Goal: Task Accomplishment & Management: Manage account settings

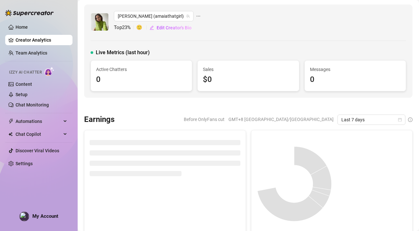
click at [247, 79] on div "$0" at bounding box center [248, 80] width 91 height 12
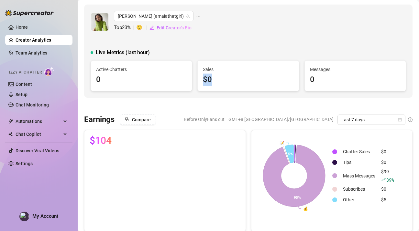
drag, startPoint x: 238, startPoint y: 68, endPoint x: 238, endPoint y: 98, distance: 30.1
click at [240, 90] on div "Sales $0" at bounding box center [247, 76] width 101 height 30
click at [154, 74] on div "0" at bounding box center [141, 80] width 91 height 12
click at [32, 86] on link "Content" at bounding box center [24, 84] width 16 height 5
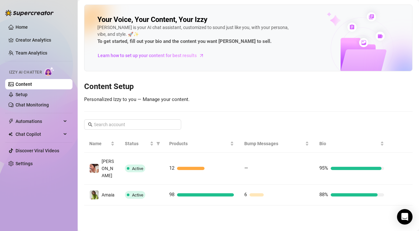
click at [217, 110] on div "Your Voice, Your Content, Your [PERSON_NAME] is your AI chat assistant, customi…" at bounding box center [248, 105] width 328 height 201
drag, startPoint x: 265, startPoint y: 118, endPoint x: 250, endPoint y: 215, distance: 97.8
click at [250, 215] on main "Your Voice, Your Content, Your [PERSON_NAME] is your AI chat assistant, customi…" at bounding box center [248, 115] width 341 height 231
click at [254, 207] on main "Your Voice, Your Content, Your [PERSON_NAME] is your AI chat assistant, customi…" at bounding box center [248, 115] width 341 height 231
drag, startPoint x: 254, startPoint y: 204, endPoint x: 291, endPoint y: 124, distance: 88.2
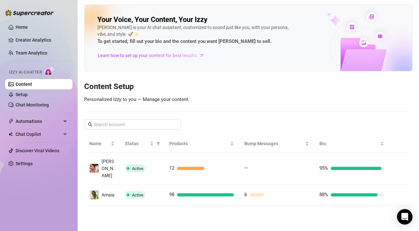
click at [291, 124] on main "Your Voice, Your Content, Your [PERSON_NAME] is your AI chat assistant, customi…" at bounding box center [248, 115] width 341 height 231
click at [291, 124] on div "Your Voice, Your Content, Your [PERSON_NAME] is your AI chat assistant, customi…" at bounding box center [248, 105] width 328 height 201
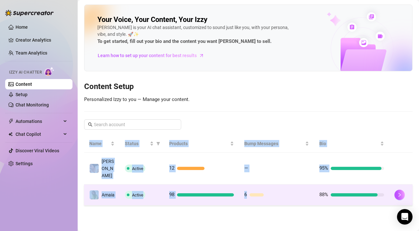
drag, startPoint x: 291, startPoint y: 119, endPoint x: 264, endPoint y: 188, distance: 74.3
click at [264, 188] on div "Your Voice, Your Content, Your [PERSON_NAME] is your AI chat assistant, customi…" at bounding box center [248, 105] width 328 height 201
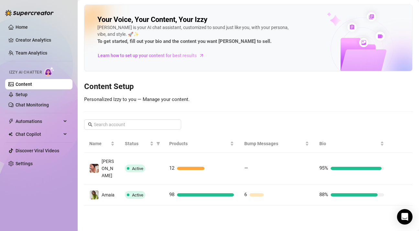
click at [258, 199] on main "Your Voice, Your Content, Your [PERSON_NAME] is your AI chat assistant, customi…" at bounding box center [248, 115] width 341 height 231
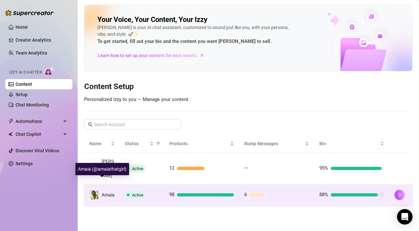
click at [99, 190] on span at bounding box center [94, 195] width 10 height 10
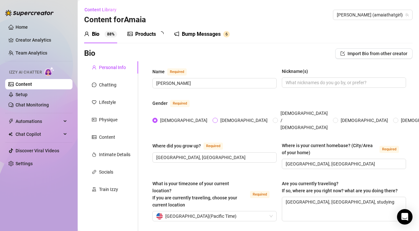
radio input "true"
type input "[DATE]"
click at [151, 33] on div "Products" at bounding box center [145, 34] width 21 height 8
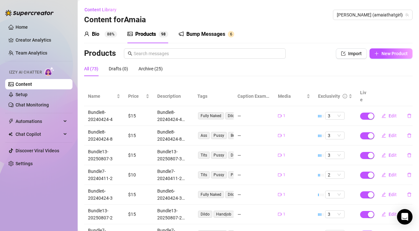
click at [307, 61] on div "Products Import New Product" at bounding box center [248, 54] width 328 height 13
click at [392, 57] on button "New Product" at bounding box center [390, 53] width 43 height 10
type textarea "Type your message here..."
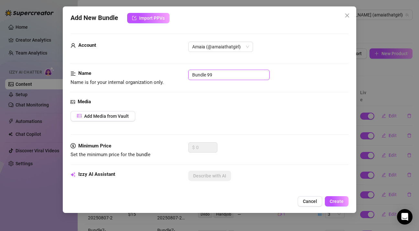
drag, startPoint x: 217, startPoint y: 76, endPoint x: 172, endPoint y: 76, distance: 44.9
click at [172, 76] on div "Name Name is for your internal organization only. Bundle 99" at bounding box center [209, 78] width 278 height 16
paste input "3-20250803"
click at [230, 78] on input "Bundle3-20250803-1" at bounding box center [228, 75] width 81 height 10
type input "Bundle3-20250803-1"
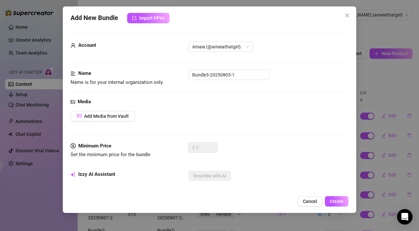
click at [198, 109] on div "Media Add Media from Vault" at bounding box center [209, 120] width 278 height 44
click at [118, 116] on span "Add Media from Vault" at bounding box center [106, 116] width 45 height 5
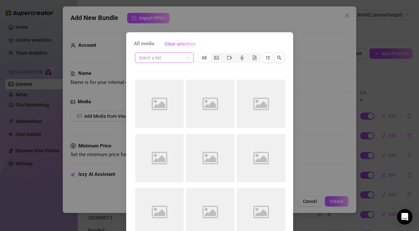
click at [181, 56] on input "search" at bounding box center [161, 58] width 45 height 10
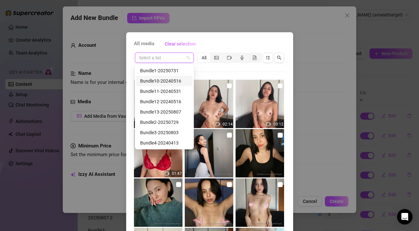
click at [219, 74] on div "Select a list All 02:51 02:14 03:12 01:47 Image placeholder Image placeholder 0…" at bounding box center [209, 147] width 151 height 190
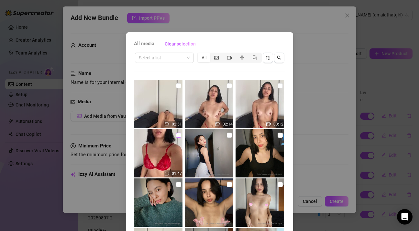
click at [178, 136] on input "checkbox" at bounding box center [178, 135] width 5 height 5
checkbox input "true"
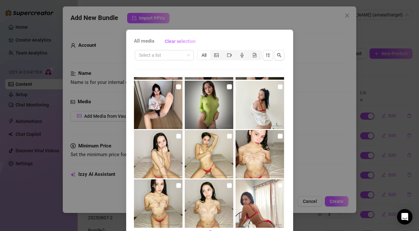
scroll to position [38, 0]
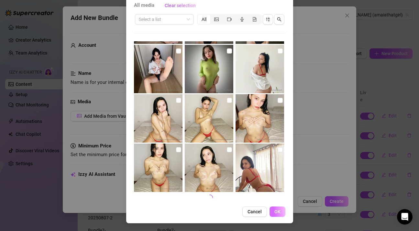
click at [276, 209] on button "OK" at bounding box center [277, 212] width 16 height 10
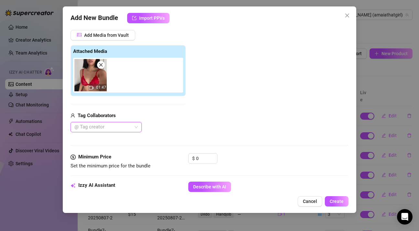
scroll to position [81, 0]
click at [205, 161] on input "0" at bounding box center [206, 159] width 21 height 10
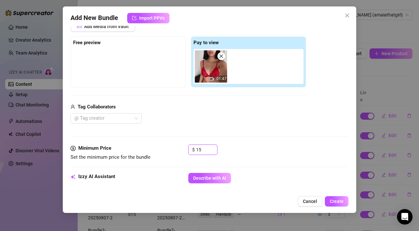
scroll to position [122, 0]
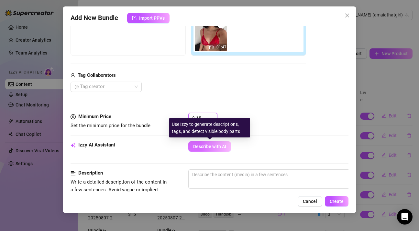
type input "15"
click at [208, 148] on span "Describe with AI" at bounding box center [209, 146] width 33 height 5
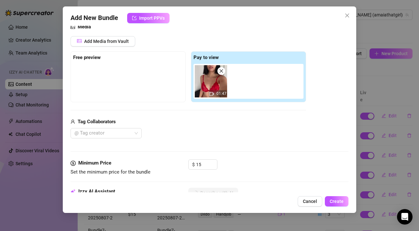
type textarea "[PERSON_NAME]"
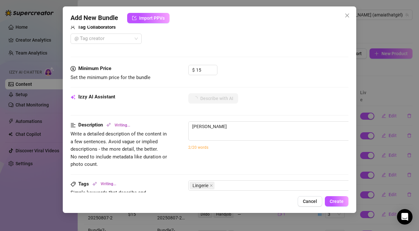
type textarea "[PERSON_NAME] teases in"
type textarea "[PERSON_NAME] teases in a"
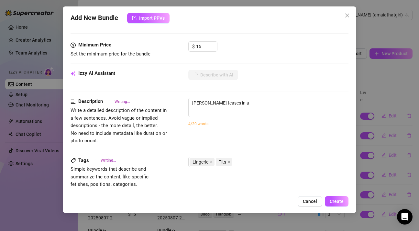
type textarea "[PERSON_NAME] teases in a sheer"
type textarea "[PERSON_NAME] teases in a sheer red"
type textarea "[PERSON_NAME] teases in a sheer red lace"
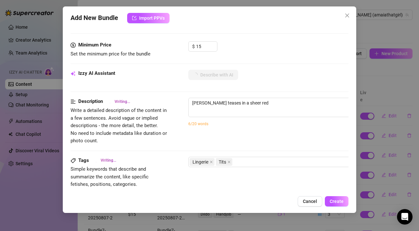
type textarea "[PERSON_NAME] teases in a sheer red lace"
type textarea "[PERSON_NAME] teases in a sheer red lace bra"
type textarea "[PERSON_NAME] teases in a sheer red lace bra and"
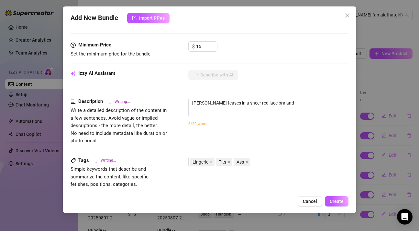
type textarea "[PERSON_NAME] teases in a sheer red lace bra and matching"
type textarea "[PERSON_NAME] teases in a sheer red lace bra and matching thong,"
type textarea "[PERSON_NAME] teases in a sheer red lace bra and matching thong, showing"
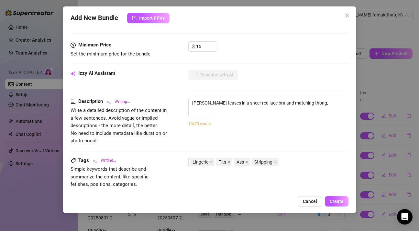
type textarea "[PERSON_NAME] teases in a sheer red lace bra and matching thong, showing"
type textarea "[PERSON_NAME] teases in a sheer red lace bra and matching thong, showing off"
type textarea "[PERSON_NAME] teases in a sheer red lace bra and matching thong, showing off her"
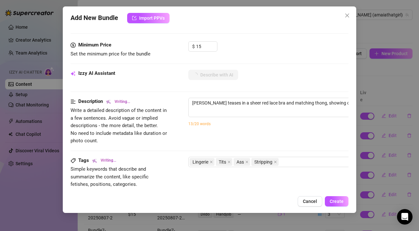
type textarea "[PERSON_NAME] teases in a sheer red lace bra and matching thong, showing off he…"
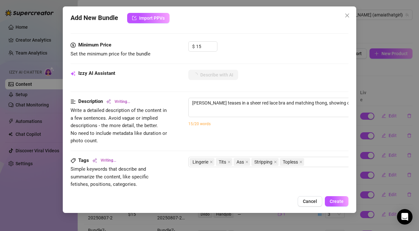
type textarea "[PERSON_NAME] teases in a sheer red lace bra and matching thong, showing off he…"
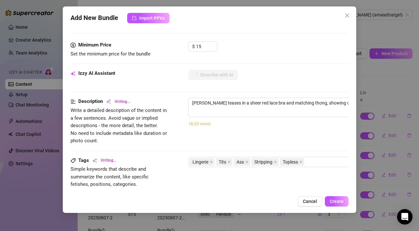
type textarea "[PERSON_NAME] teases in a sheer red lace bra and matching thong, showing off he…"
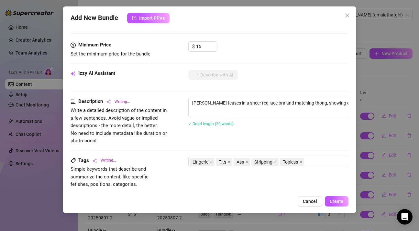
type textarea "[PERSON_NAME] teases in a sheer red lace bra and matching thong, showing off he…"
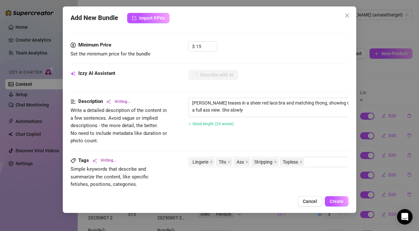
type textarea "[PERSON_NAME] teases in a sheer red lace bra and matching thong, showing off he…"
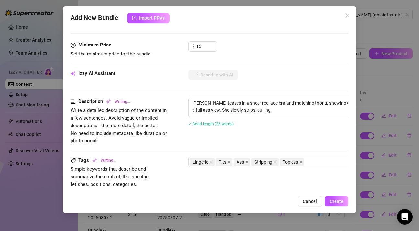
type textarea "[PERSON_NAME] teases in a sheer red lace bra and matching thong, showing off he…"
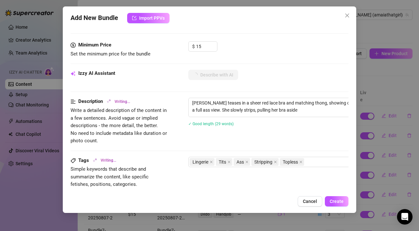
type textarea "[PERSON_NAME] teases in a sheer red lace bra and matching thong, showing off he…"
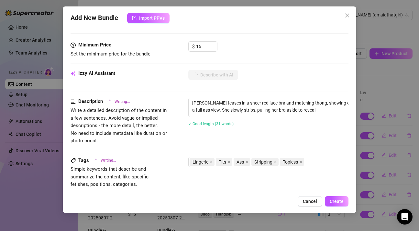
type textarea "[PERSON_NAME] teases in a sheer red lace bra and matching thong, showing off he…"
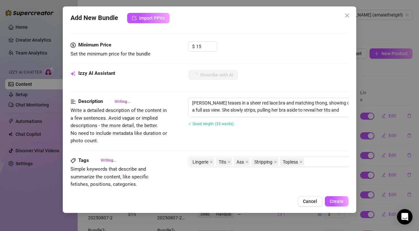
type textarea "[PERSON_NAME] teases in a sheer red lace bra and matching thong, showing off he…"
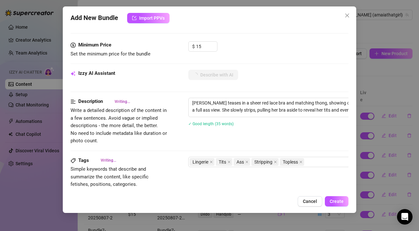
type textarea "[PERSON_NAME] teases in a sheer red lace bra and matching thong, showing off he…"
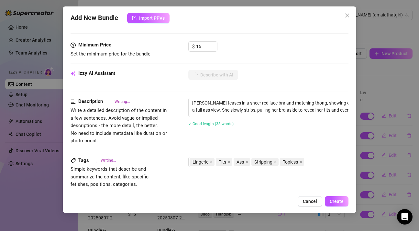
type textarea "[PERSON_NAME] teases in a sheer red lace bra and matching thong, showing off he…"
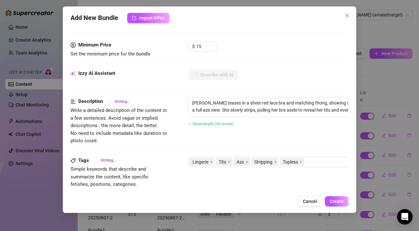
type textarea "[PERSON_NAME] teases in a sheer red lace bra and matching thong, showing off he…"
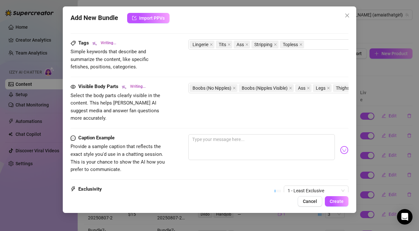
type textarea "[PERSON_NAME] teases in a sheer red lace bra and matching thong, showing off he…"
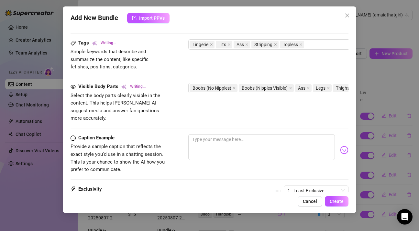
type textarea "[PERSON_NAME] teases in a sheer red lace bra and matching thong, showing off he…"
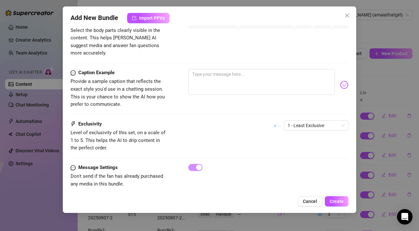
type textarea "[PERSON_NAME] teases in a sheer red lace bra and matching thong, showing off he…"
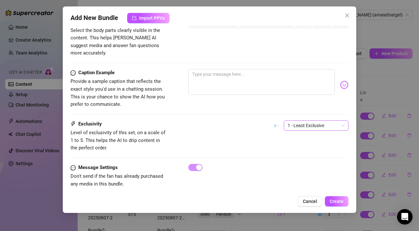
type textarea "[PERSON_NAME] teases in a sheer red lace bra and matching thong, showing off he…"
click at [299, 121] on span "1 - Least Exclusive" at bounding box center [315, 126] width 57 height 10
type textarea "[PERSON_NAME] teases in a sheer red lace bra and matching thong, showing off he…"
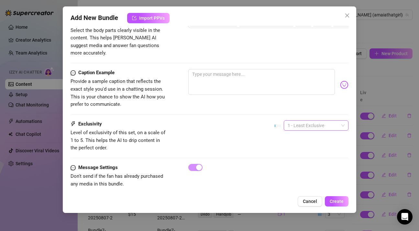
type textarea "[PERSON_NAME] teases in a sheer red lace bra and matching thong, showing off he…"
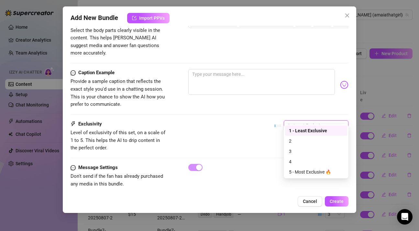
type textarea "[PERSON_NAME] teases in a sheer red lace bra and matching thong, showing off he…"
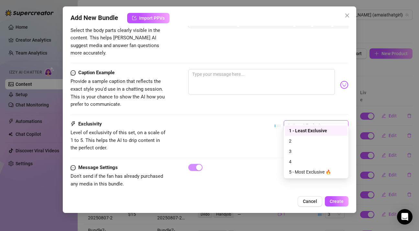
type textarea "[PERSON_NAME] teases in a sheer red lace bra and matching thong, showing off he…"
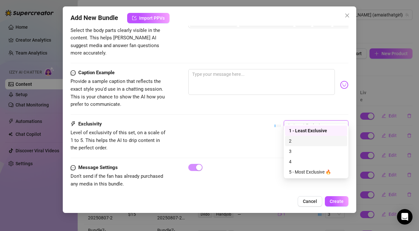
click at [293, 143] on div "2" at bounding box center [316, 141] width 54 height 7
type textarea "[PERSON_NAME] teases in a sheer red lace bra and matching thong, showing off he…"
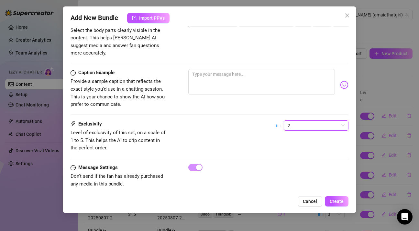
type textarea "[PERSON_NAME] teases in a sheer red lace bra and matching thong, showing off he…"
click at [337, 202] on span "Create" at bounding box center [336, 201] width 14 height 5
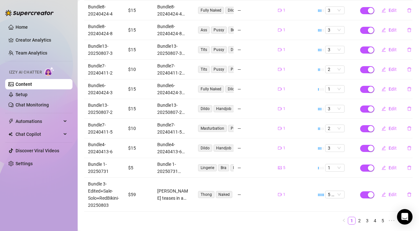
scroll to position [0, 0]
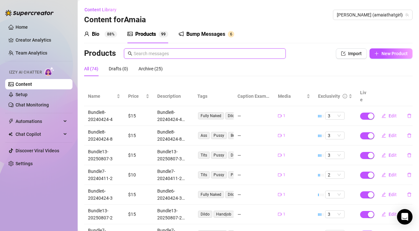
click at [207, 54] on input "text" at bounding box center [207, 53] width 148 height 7
paste input "Bundle3-20250803-1"
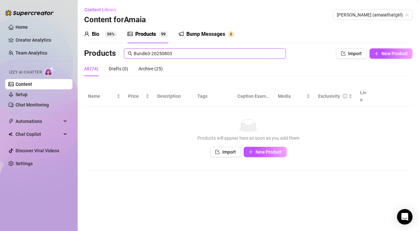
click at [210, 52] on input "Bundle3-20250803" at bounding box center [207, 53] width 148 height 7
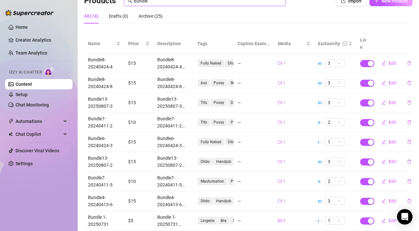
scroll to position [102, 0]
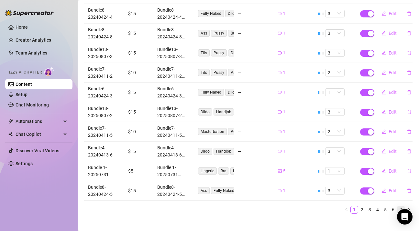
click at [399, 207] on link "7" at bounding box center [400, 210] width 7 height 7
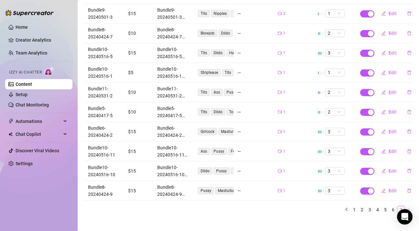
click at [401, 207] on link "7" at bounding box center [400, 210] width 7 height 7
click at [355, 207] on link "1" at bounding box center [353, 210] width 7 height 7
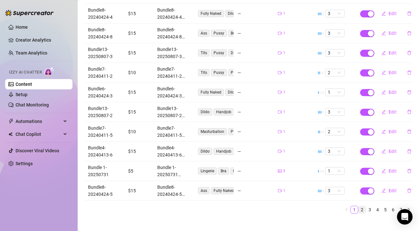
click at [361, 207] on link "2" at bounding box center [361, 210] width 7 height 7
click at [368, 207] on link "3" at bounding box center [369, 210] width 7 height 7
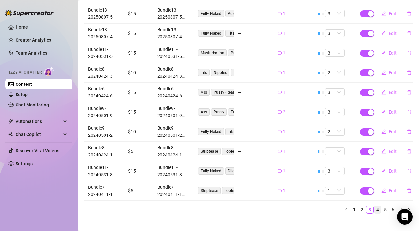
click at [377, 207] on link "4" at bounding box center [377, 210] width 7 height 7
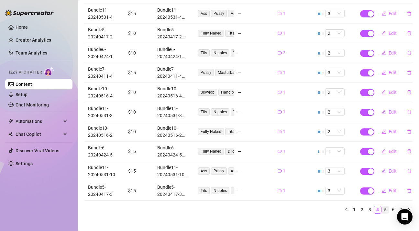
click at [385, 207] on link "5" at bounding box center [384, 210] width 7 height 7
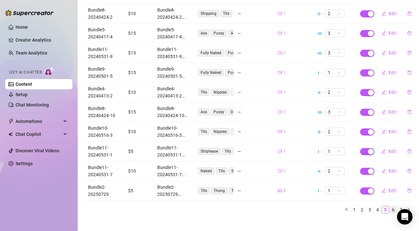
click at [392, 207] on link "6" at bounding box center [392, 210] width 7 height 7
click at [399, 207] on link "7" at bounding box center [400, 210] width 7 height 7
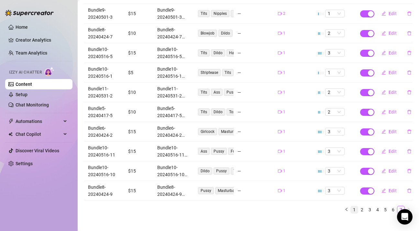
click at [354, 207] on link "1" at bounding box center [353, 210] width 7 height 7
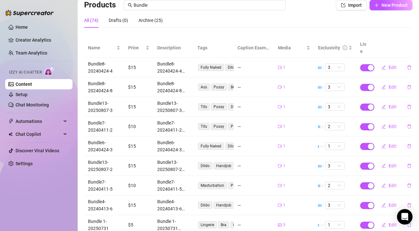
scroll to position [20, 0]
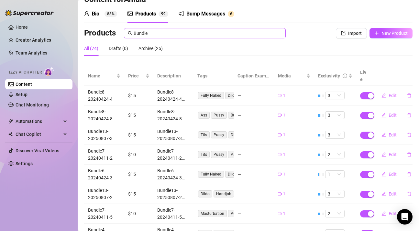
click at [179, 37] on span "Bundle" at bounding box center [205, 33] width 162 height 10
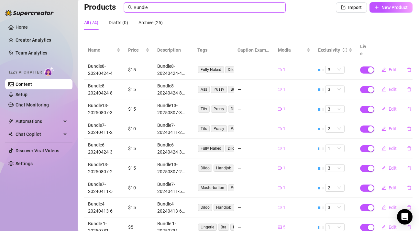
scroll to position [0, 0]
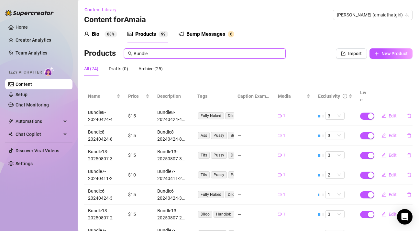
drag, startPoint x: 152, startPoint y: 54, endPoint x: 112, endPoint y: 54, distance: 40.7
click at [112, 54] on div "Products Bundle" at bounding box center [197, 53] width 227 height 10
paste input "3-20250803-1"
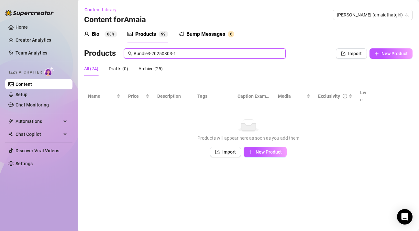
click at [177, 54] on input "Bundle3-20250803-1" at bounding box center [207, 53] width 148 height 7
click at [177, 55] on input "Bundle3-20250803" at bounding box center [207, 53] width 148 height 7
drag, startPoint x: 150, startPoint y: 54, endPoint x: 94, endPoint y: 51, distance: 55.6
click at [94, 51] on div "Products Bundle3-20250803" at bounding box center [197, 53] width 227 height 10
type input "20250803"
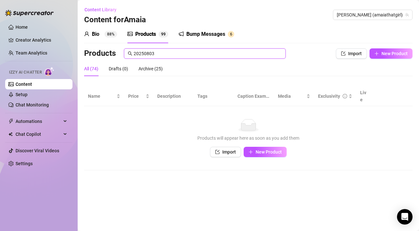
drag, startPoint x: 165, startPoint y: 56, endPoint x: 120, endPoint y: 53, distance: 44.7
click at [120, 53] on div "Products 20250803" at bounding box center [197, 53] width 227 height 10
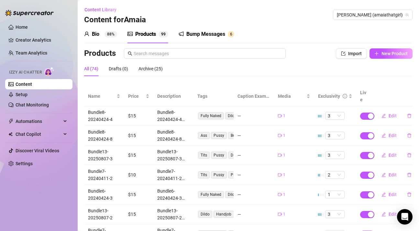
click at [188, 75] on div "All (74) Drafts (0) Archive (25)" at bounding box center [248, 68] width 328 height 15
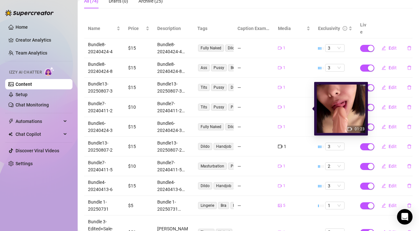
scroll to position [112, 0]
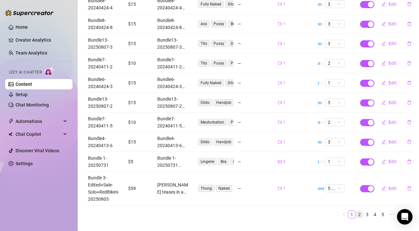
click at [359, 211] on link "2" at bounding box center [359, 214] width 7 height 7
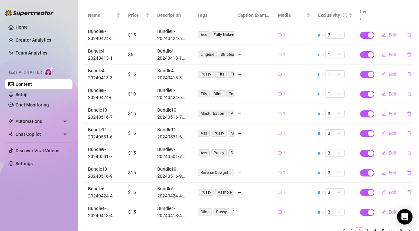
scroll to position [81, 0]
click at [368, 228] on link "3" at bounding box center [366, 231] width 7 height 7
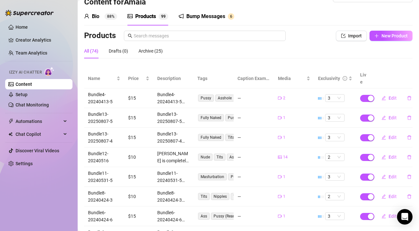
scroll to position [19, 0]
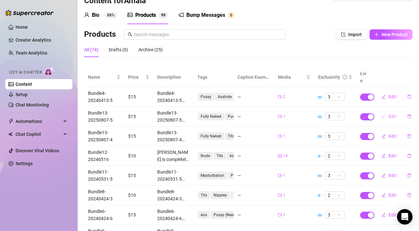
click at [389, 114] on span "Edit" at bounding box center [392, 116] width 8 height 5
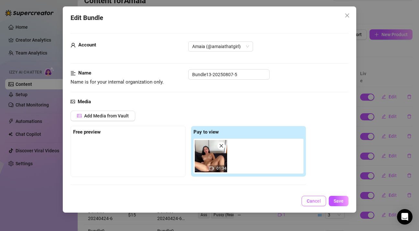
click at [313, 201] on span "Cancel" at bounding box center [313, 201] width 14 height 5
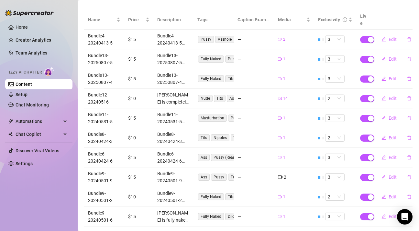
scroll to position [94, 0]
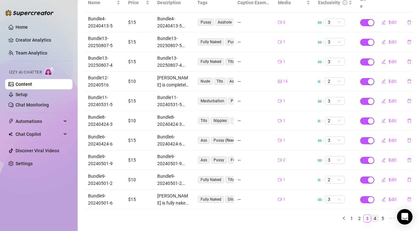
click at [376, 215] on link "4" at bounding box center [374, 218] width 7 height 7
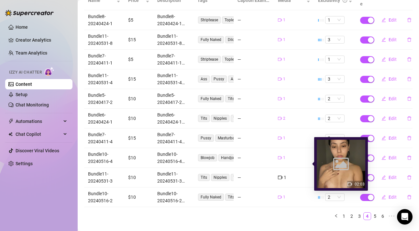
scroll to position [102, 0]
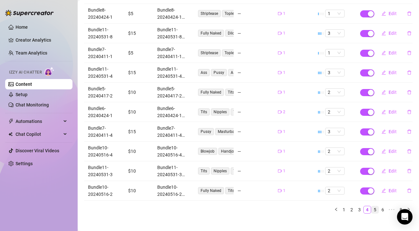
click at [376, 207] on link "5" at bounding box center [374, 210] width 7 height 7
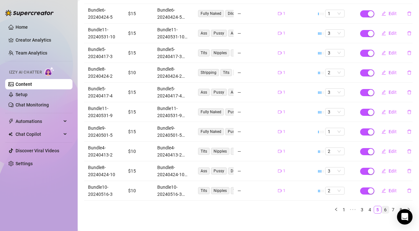
click at [384, 207] on link "6" at bounding box center [384, 210] width 7 height 7
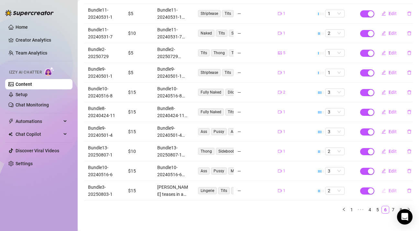
click at [391, 188] on span "Edit" at bounding box center [392, 190] width 8 height 5
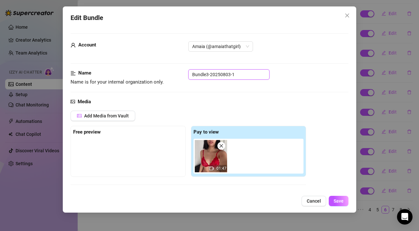
drag, startPoint x: 246, startPoint y: 77, endPoint x: 167, endPoint y: 72, distance: 79.0
click at [167, 72] on div "Name Name is for your internal organization only. Bundle3-20250803-1" at bounding box center [209, 77] width 278 height 16
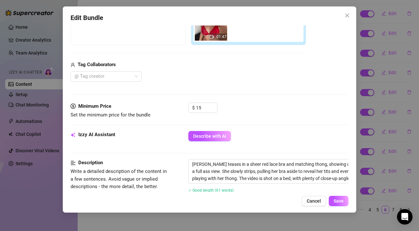
scroll to position [144, 0]
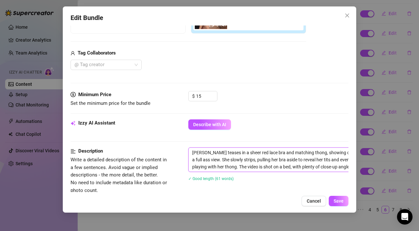
click at [194, 151] on textarea "[PERSON_NAME] teases in a sheer red lace bra and matching thong, showing off he…" at bounding box center [301, 160] width 226 height 24
paste textarea "Bundle3-20250803-1"
type textarea "Bundle3-20250803-1Sophie teases in a sheer red lace bra and matching thong, sho…"
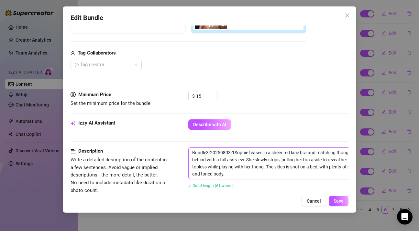
type textarea "Bundle3-20250803-1 [PERSON_NAME] teases in a sheer red lace bra and matching th…"
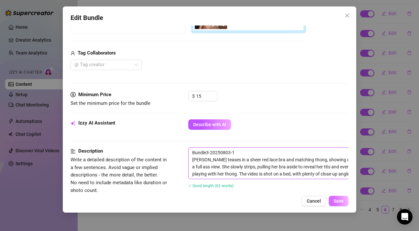
type textarea "Bundle3-20250803-1 [PERSON_NAME] teases in a sheer red lace bra and matching th…"
click at [330, 201] on button "Save" at bounding box center [338, 201] width 20 height 10
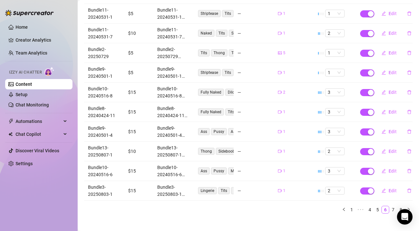
scroll to position [0, 0]
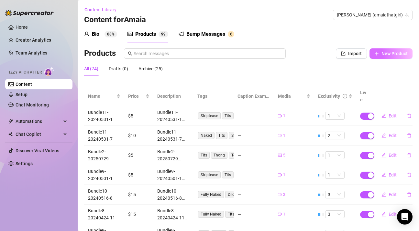
click at [397, 51] on span "New Product" at bounding box center [394, 53] width 26 height 5
type textarea "Type your message here..."
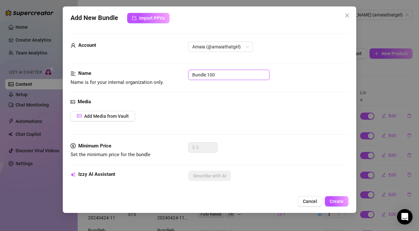
drag, startPoint x: 222, startPoint y: 73, endPoint x: 156, endPoint y: 73, distance: 66.3
click at [156, 73] on div "Name Name is for your internal organization only. Bundle 100" at bounding box center [209, 78] width 278 height 16
paste input "3-20250803-1"
type input "Bundle3-20250803-2"
click at [121, 114] on span "Add Media from Vault" at bounding box center [106, 116] width 45 height 5
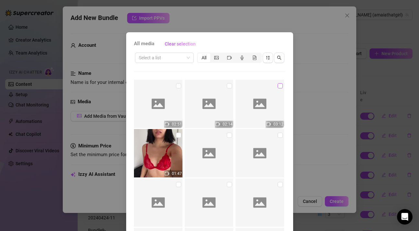
click at [279, 86] on input "checkbox" at bounding box center [279, 85] width 5 height 5
checkbox input "true"
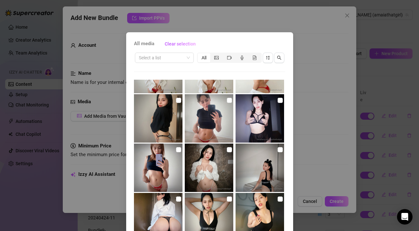
scroll to position [38, 0]
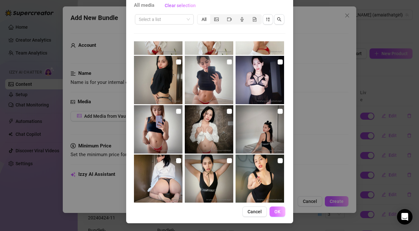
click at [278, 214] on span "OK" at bounding box center [277, 211] width 6 height 5
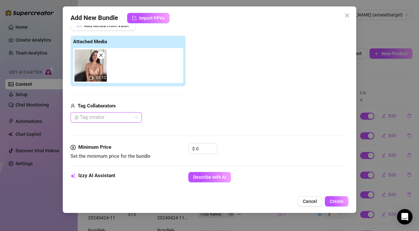
scroll to position [123, 0]
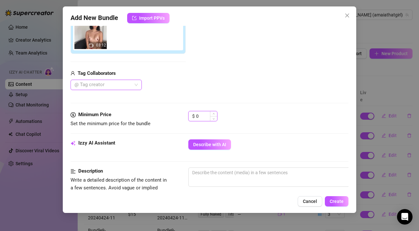
click at [205, 113] on input "0" at bounding box center [206, 117] width 21 height 10
type input "2"
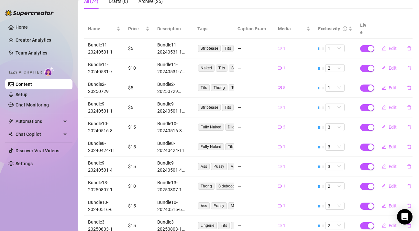
scroll to position [102, 0]
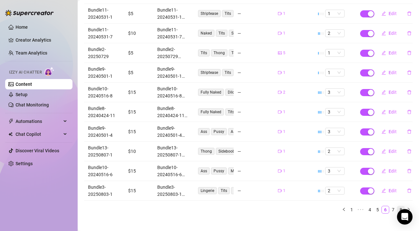
click at [400, 207] on link "8" at bounding box center [400, 210] width 7 height 7
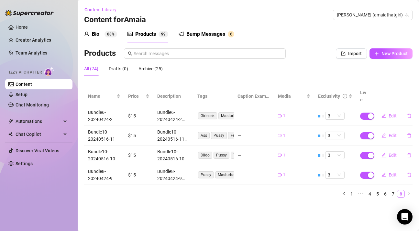
scroll to position [0, 0]
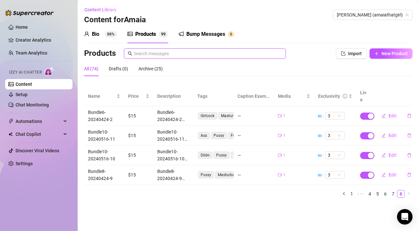
click at [193, 57] on input "text" at bounding box center [207, 53] width 148 height 7
paste input "Bundle3-20250803-2"
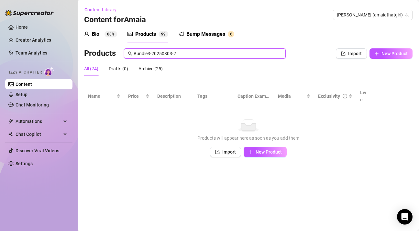
type input "Bundle3-20250803-2"
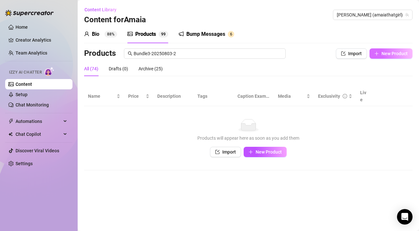
click at [389, 52] on span "New Product" at bounding box center [394, 53] width 26 height 5
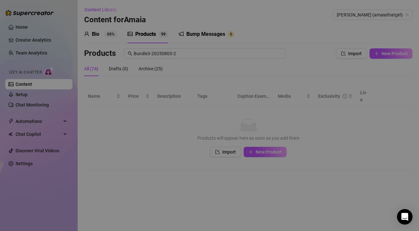
type textarea "Type your message here..."
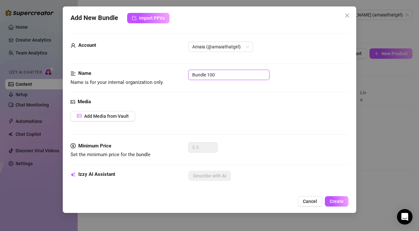
drag, startPoint x: 221, startPoint y: 75, endPoint x: 174, endPoint y: 72, distance: 47.6
click at [174, 72] on div "Name Name is for your internal organization only. Bundle 100" at bounding box center [209, 78] width 278 height 16
paste input "3-20250803-2"
type input "Bundle3-20250803-2"
click at [108, 115] on span "Add Media from Vault" at bounding box center [106, 116] width 45 height 5
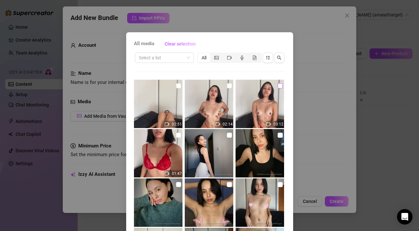
click at [279, 87] on input "checkbox" at bounding box center [279, 85] width 5 height 5
checkbox input "true"
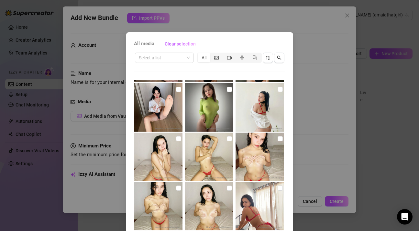
scroll to position [38, 0]
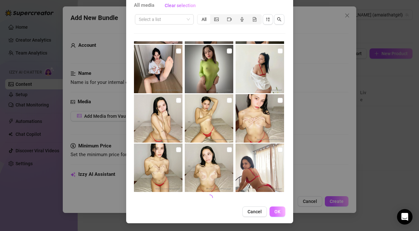
click at [276, 214] on span "OK" at bounding box center [277, 211] width 6 height 5
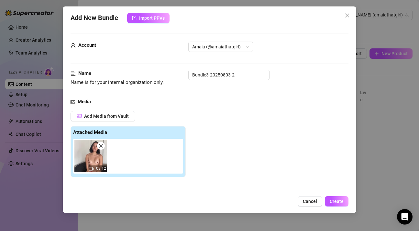
scroll to position [94, 0]
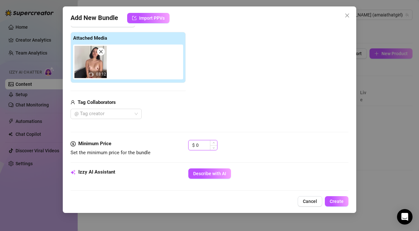
click at [204, 147] on input "0" at bounding box center [206, 146] width 21 height 10
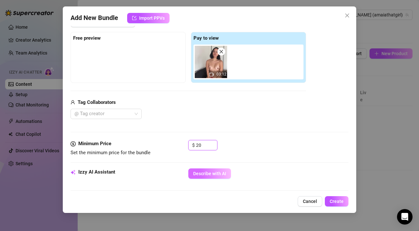
type input "20"
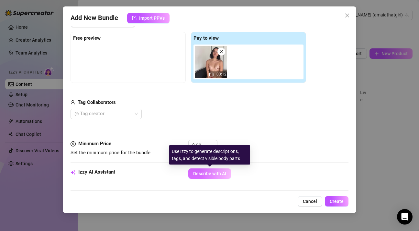
click at [217, 173] on span "Describe with AI" at bounding box center [209, 173] width 33 height 5
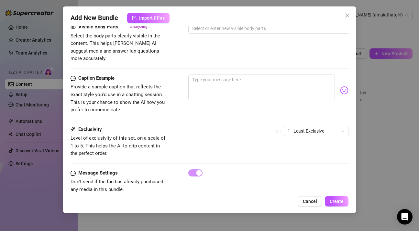
scroll to position [376, 0]
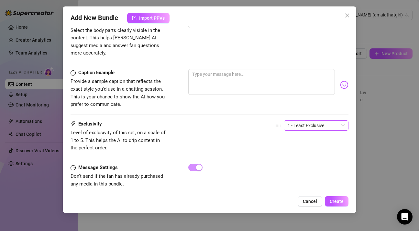
click at [296, 121] on span "1 - Least Exclusive" at bounding box center [315, 126] width 57 height 10
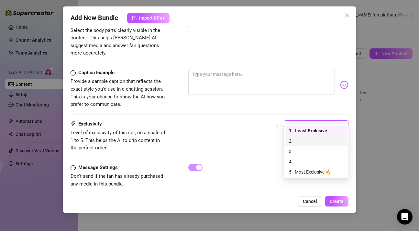
click at [292, 143] on div "2" at bounding box center [316, 141] width 54 height 7
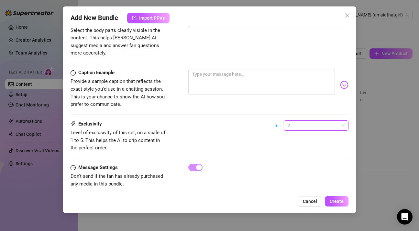
click at [298, 121] on span "2" at bounding box center [315, 126] width 57 height 10
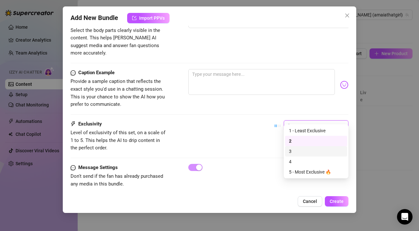
click at [293, 151] on div "3" at bounding box center [316, 151] width 54 height 7
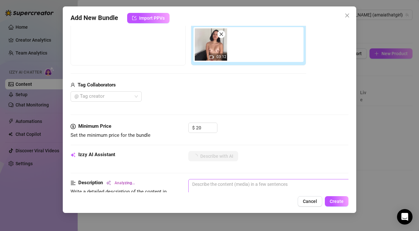
scroll to position [92, 0]
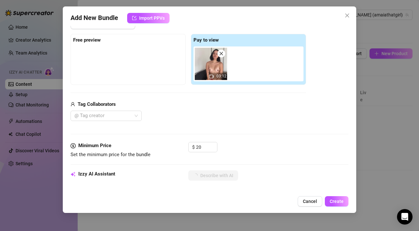
type textarea "[PERSON_NAME]"
type textarea "[PERSON_NAME] teases in"
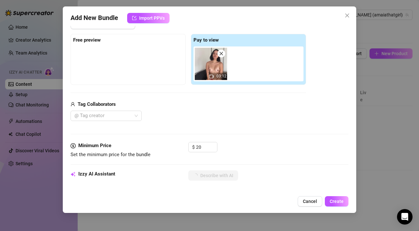
type textarea "[PERSON_NAME] teases in"
type textarea "[PERSON_NAME] teases in a"
type textarea "[PERSON_NAME] teases in a tiny"
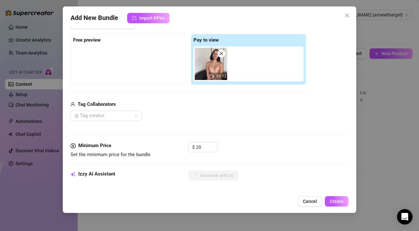
type textarea "[PERSON_NAME] teases in a tiny red"
type textarea "[PERSON_NAME] teases in a tiny red thong,"
type textarea "[PERSON_NAME] teases in a tiny red thong, showing"
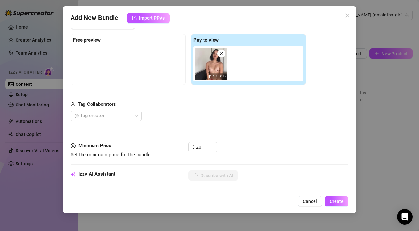
type textarea "[PERSON_NAME] teases in a tiny red thong, showing"
type textarea "[PERSON_NAME] teases in a tiny red thong, showing off"
type textarea "[PERSON_NAME] teases in a tiny red thong, showing off her"
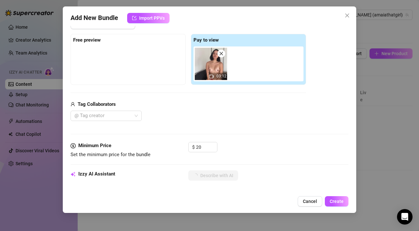
type textarea "[PERSON_NAME] teases in a tiny red thong, showing off her perky"
type textarea "[PERSON_NAME] teases in a tiny red thong, showing off her perky tits"
type textarea "[PERSON_NAME] teases in a tiny red thong, showing off her perky tits and"
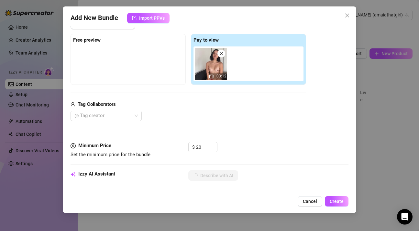
type textarea "[PERSON_NAME] teases in a tiny red thong, showing off her perky tits and"
type textarea "[PERSON_NAME] teases in a tiny red thong, showing off her perky tits and toned"
type textarea "[PERSON_NAME] teases in a tiny red thong, showing off her perky tits and toned …"
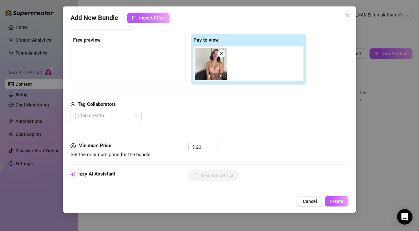
type textarea "[PERSON_NAME] teases in a tiny red thong, showing off her perky tits and toned …"
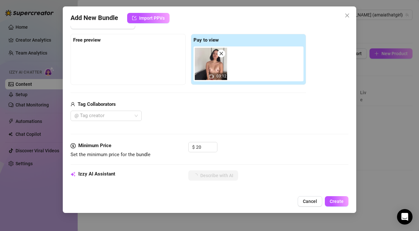
type textarea "[PERSON_NAME] teases in a tiny red thong, showing off her perky tits and toned …"
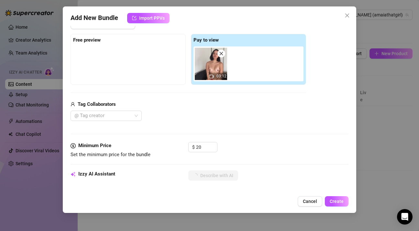
type textarea "[PERSON_NAME] teases in a tiny red thong, showing off her perky tits and toned …"
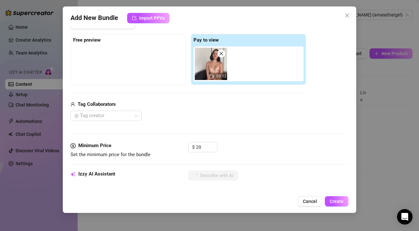
type textarea "[PERSON_NAME] teases in a tiny red thong, showing off her perky tits and toned …"
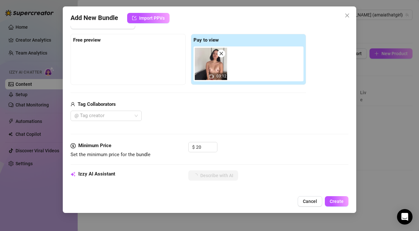
type textarea "[PERSON_NAME] teases in a tiny red thong, showing off her perky tits and toned …"
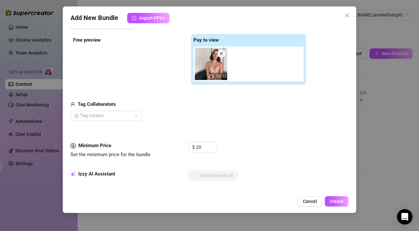
type textarea "[PERSON_NAME] teases in a tiny red thong, showing off her perky tits and toned …"
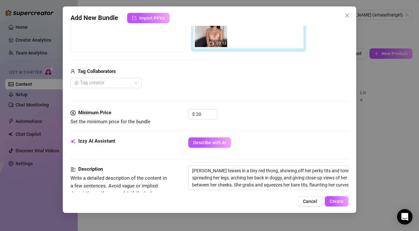
scroll to position [125, 0]
click at [192, 172] on textarea "[PERSON_NAME] teases in a tiny red thong, showing off her perky tits and toned …" at bounding box center [301, 178] width 226 height 24
paste textarea "Bundle3-20250803-2"
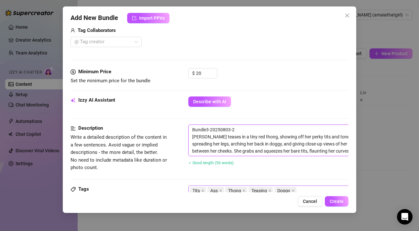
scroll to position [174, 0]
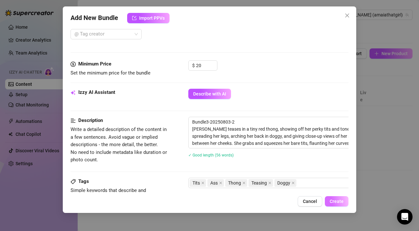
click at [332, 201] on span "Create" at bounding box center [336, 201] width 14 height 5
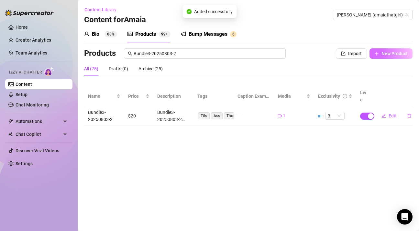
click at [395, 54] on span "New Product" at bounding box center [394, 53] width 26 height 5
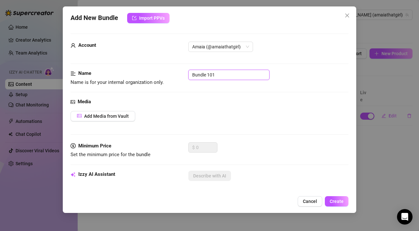
drag, startPoint x: 221, startPoint y: 74, endPoint x: 176, endPoint y: 74, distance: 45.6
click at [176, 74] on div "Name Name is for your internal organization only. Bundle 101" at bounding box center [209, 78] width 278 height 16
paste input "3-20250803-2"
click at [127, 113] on button "Add Media from Vault" at bounding box center [102, 116] width 65 height 10
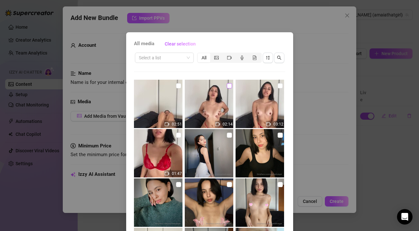
click at [229, 84] on input "checkbox" at bounding box center [229, 85] width 5 height 5
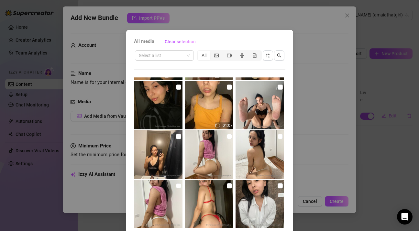
scroll to position [38, 0]
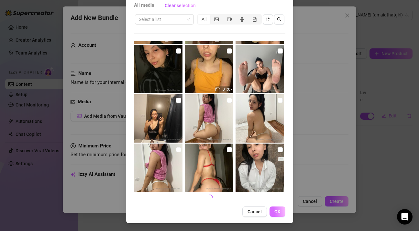
click at [276, 210] on span "OK" at bounding box center [277, 211] width 6 height 5
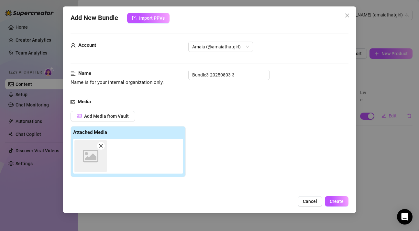
scroll to position [94, 0]
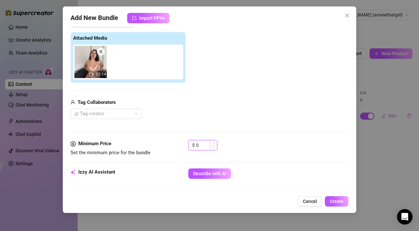
click at [204, 145] on input "0" at bounding box center [206, 146] width 21 height 10
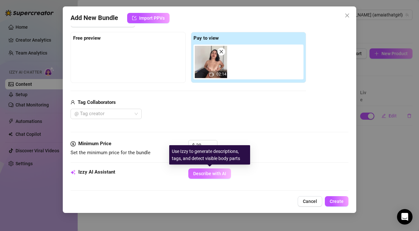
click at [207, 175] on span "Describe with AI" at bounding box center [209, 173] width 33 height 5
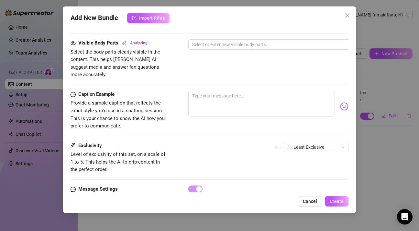
scroll to position [376, 0]
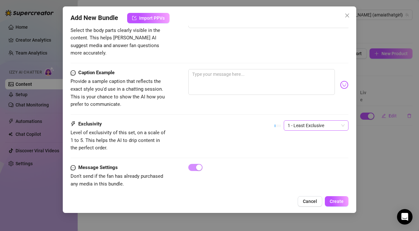
click at [309, 121] on span "1 - Least Exclusive" at bounding box center [315, 126] width 57 height 10
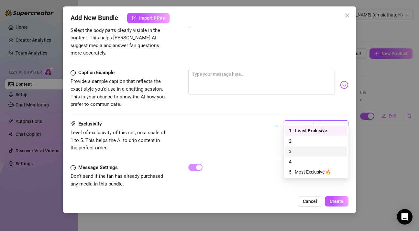
click at [295, 150] on div "3" at bounding box center [316, 151] width 54 height 7
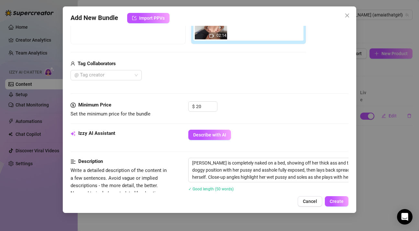
scroll to position [143, 0]
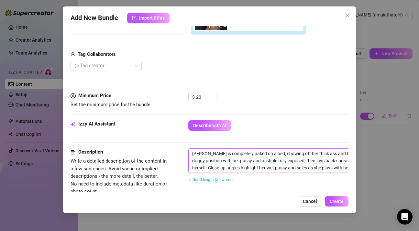
click at [191, 152] on textarea "[PERSON_NAME] is completely naked on a bed, showing off her thick ass and toned…" at bounding box center [301, 161] width 226 height 24
paste textarea "Bundle3-20250803-3"
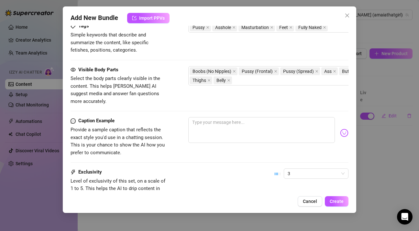
scroll to position [378, 0]
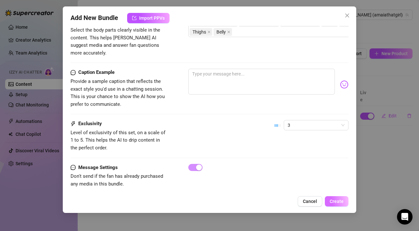
click at [334, 199] on button "Create" at bounding box center [337, 202] width 24 height 10
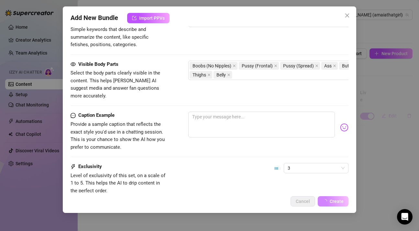
scroll to position [275, 0]
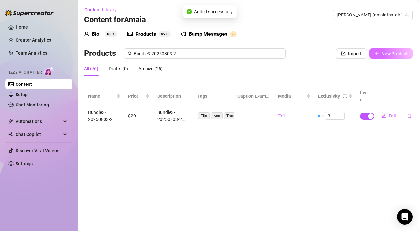
click at [393, 54] on span "New Product" at bounding box center [394, 53] width 26 height 5
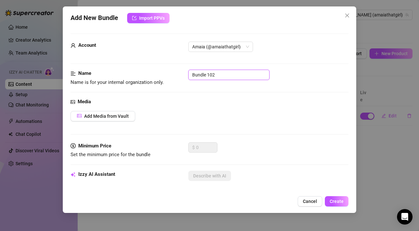
drag, startPoint x: 234, startPoint y: 77, endPoint x: 180, endPoint y: 77, distance: 54.0
click at [180, 77] on div "Name Name is for your internal organization only. Bundle 102" at bounding box center [209, 78] width 278 height 16
paste input "3-20250803-3"
click at [123, 114] on span "Add Media from Vault" at bounding box center [106, 116] width 45 height 5
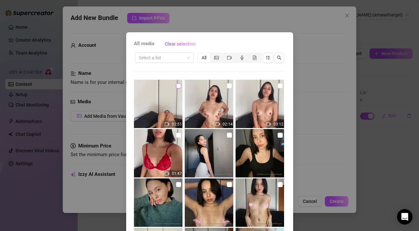
click at [178, 86] on input "checkbox" at bounding box center [178, 85] width 5 height 5
click at [212, 110] on img at bounding box center [209, 104] width 48 height 48
click at [216, 107] on img at bounding box center [209, 104] width 48 height 48
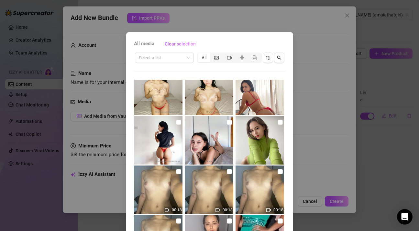
scroll to position [38, 0]
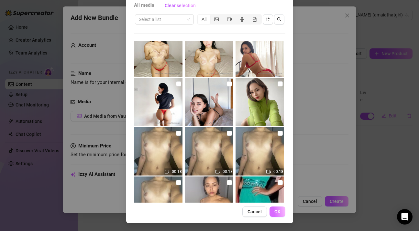
click at [274, 209] on button "OK" at bounding box center [277, 212] width 16 height 10
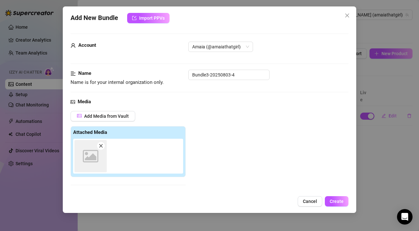
scroll to position [94, 0]
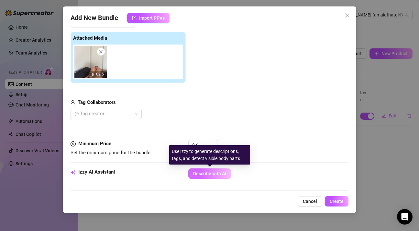
click at [212, 172] on span "Describe with AI" at bounding box center [209, 173] width 33 height 5
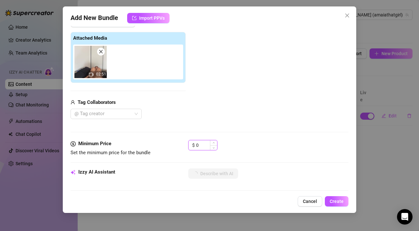
click at [200, 144] on input "0" at bounding box center [206, 146] width 21 height 10
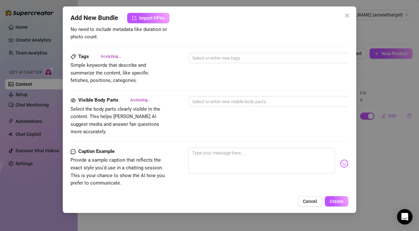
scroll to position [376, 0]
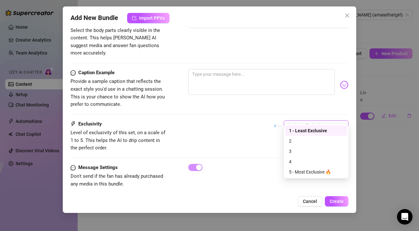
click at [298, 121] on span "1 - Least Exclusive" at bounding box center [315, 126] width 57 height 10
click at [292, 150] on div "3" at bounding box center [316, 151] width 54 height 7
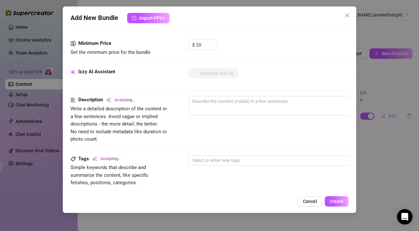
scroll to position [203, 0]
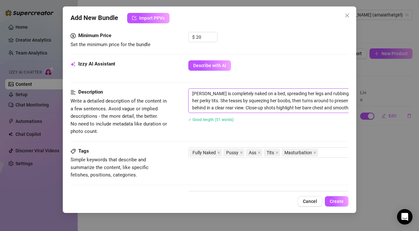
click at [191, 94] on textarea "[PERSON_NAME] is completely naked on a bed, spreading her legs and rubbing her …" at bounding box center [301, 101] width 226 height 24
paste textarea "Bundle3-20250803-4"
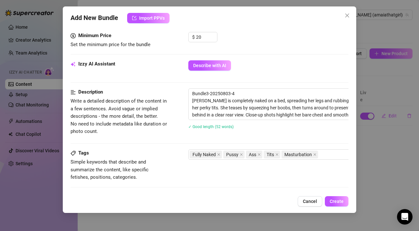
click at [260, 128] on div "✓ Good length (52 words)" at bounding box center [301, 126] width 226 height 7
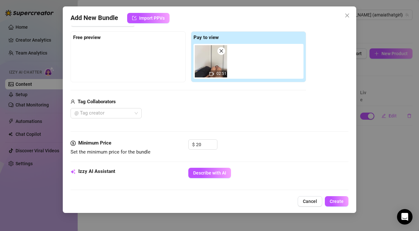
scroll to position [368, 0]
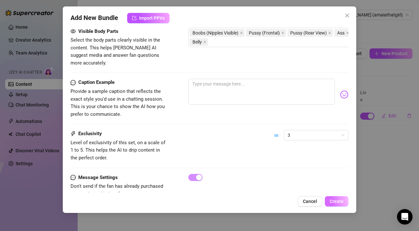
click at [337, 199] on span "Create" at bounding box center [336, 201] width 14 height 5
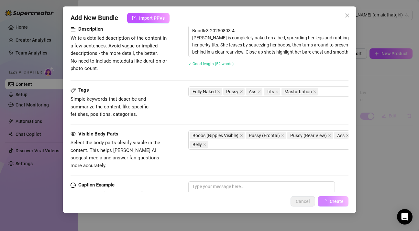
scroll to position [99, 0]
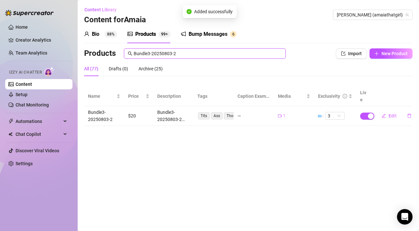
click at [177, 52] on input "Bundle3-20250803-2" at bounding box center [207, 53] width 148 height 7
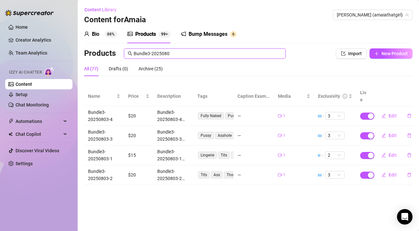
click at [180, 55] on input "Bundle3-2025080" at bounding box center [207, 53] width 148 height 7
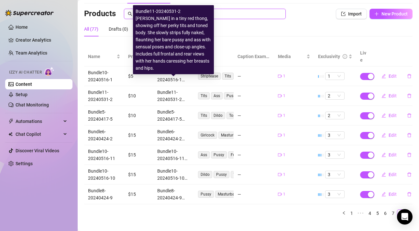
scroll to position [43, 0]
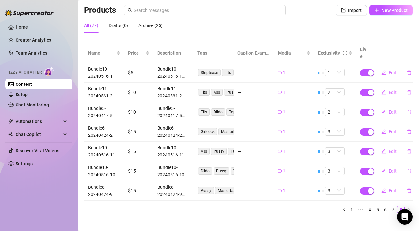
click at [142, 199] on div "Name Price Description Tags Caption Example Media Exclusivity Live Bundle10-202…" at bounding box center [248, 128] width 328 height 171
click at [353, 207] on link "1" at bounding box center [351, 210] width 7 height 7
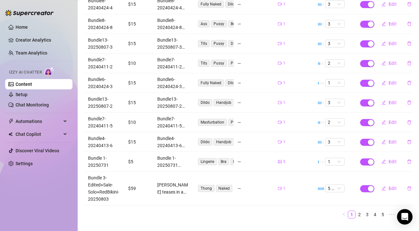
scroll to position [117, 0]
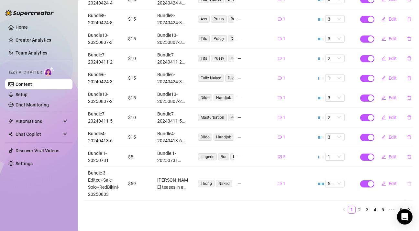
click at [408, 182] on icon "delete" at bounding box center [409, 184] width 5 height 5
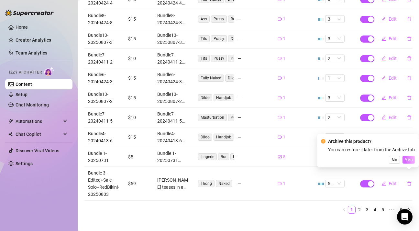
click at [409, 161] on span "Yes" at bounding box center [408, 159] width 8 height 5
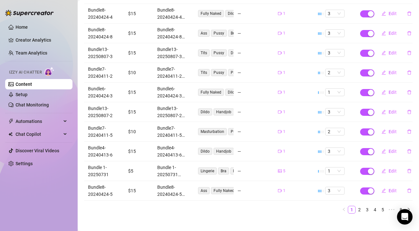
scroll to position [0, 0]
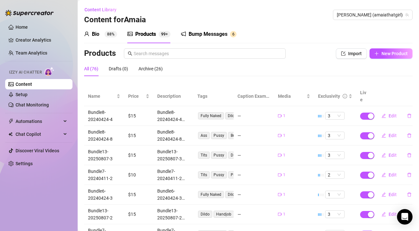
click at [219, 71] on div "All (76) Drafts (0) Archive (26)" at bounding box center [248, 68] width 328 height 15
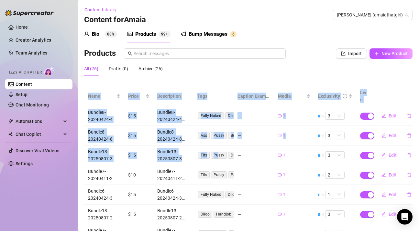
drag, startPoint x: 229, startPoint y: 74, endPoint x: 217, endPoint y: 155, distance: 82.0
click at [217, 155] on div "Products Import New Product All (76) Drafts (0) Archive (26) Name Price Descrip…" at bounding box center [248, 184] width 328 height 273
click at [241, 88] on th "Caption Example" at bounding box center [253, 97] width 40 height 20
drag, startPoint x: 241, startPoint y: 79, endPoint x: 252, endPoint y: 144, distance: 66.2
click at [252, 144] on div "Products Import New Product All (76) Drafts (0) Archive (26) Name Price Descrip…" at bounding box center [248, 184] width 328 height 273
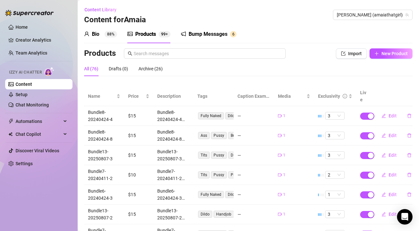
click at [256, 88] on th "Caption Example" at bounding box center [253, 97] width 40 height 20
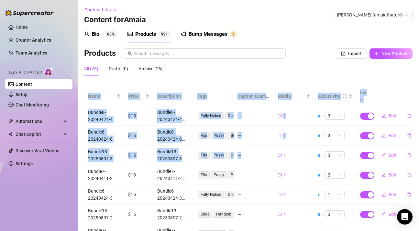
drag, startPoint x: 256, startPoint y: 76, endPoint x: 262, endPoint y: 153, distance: 77.2
click at [262, 153] on div "Products Import New Product All (76) Drafts (0) Archive (26) Name Price Descrip…" at bounding box center [248, 184] width 328 height 273
click at [261, 76] on div "All (76) Drafts (0) Archive (26)" at bounding box center [248, 68] width 328 height 15
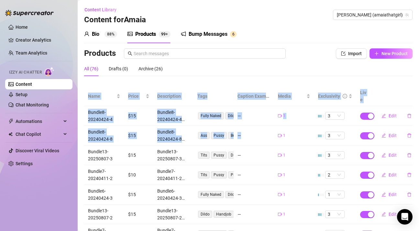
drag, startPoint x: 262, startPoint y: 76, endPoint x: 262, endPoint y: 134, distance: 58.2
click at [262, 134] on div "Products Import New Product All (76) Drafts (0) Archive (26) Name Price Descrip…" at bounding box center [248, 184] width 328 height 273
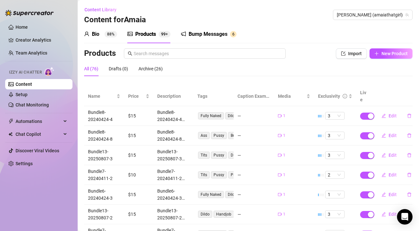
click at [262, 85] on div "Products Import New Product All (76) Drafts (0) Archive (26) Name Price Descrip…" at bounding box center [248, 184] width 328 height 273
click at [28, 25] on link "Home" at bounding box center [22, 27] width 12 height 5
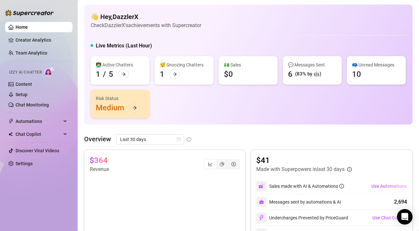
click at [231, 111] on div "👩‍💻 Active Chatters 1 / 5 😴 Snoozing Chatters 1 💵 Sales $0 💬 Messages Sent 6 (8…" at bounding box center [248, 87] width 315 height 62
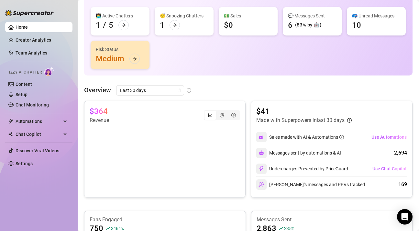
scroll to position [52, 0]
